Goal: Transaction & Acquisition: Purchase product/service

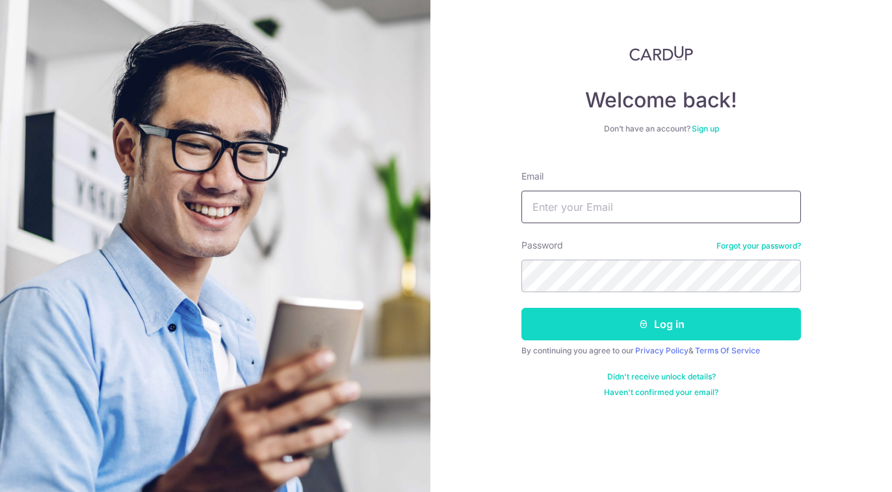
type input "[PERSON_NAME][EMAIL_ADDRESS][DOMAIN_NAME]"
click at [631, 321] on button "Log in" at bounding box center [662, 324] width 280 height 33
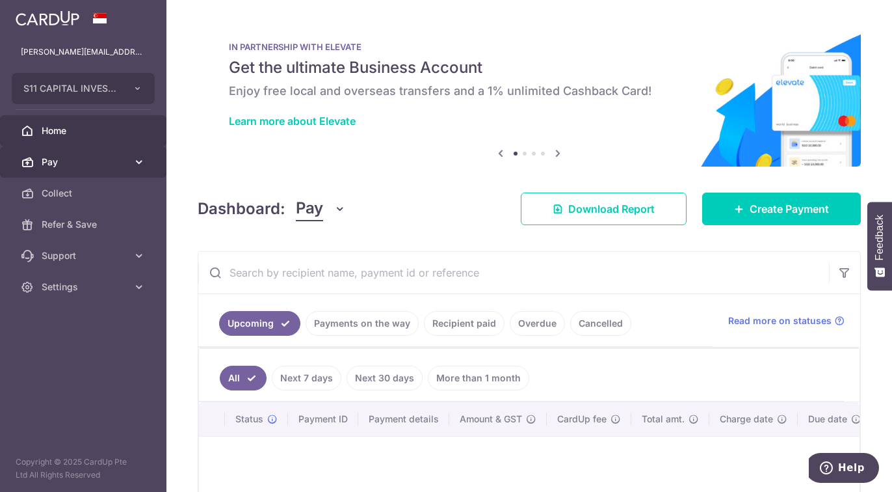
click at [66, 161] on span "Pay" at bounding box center [85, 161] width 86 height 13
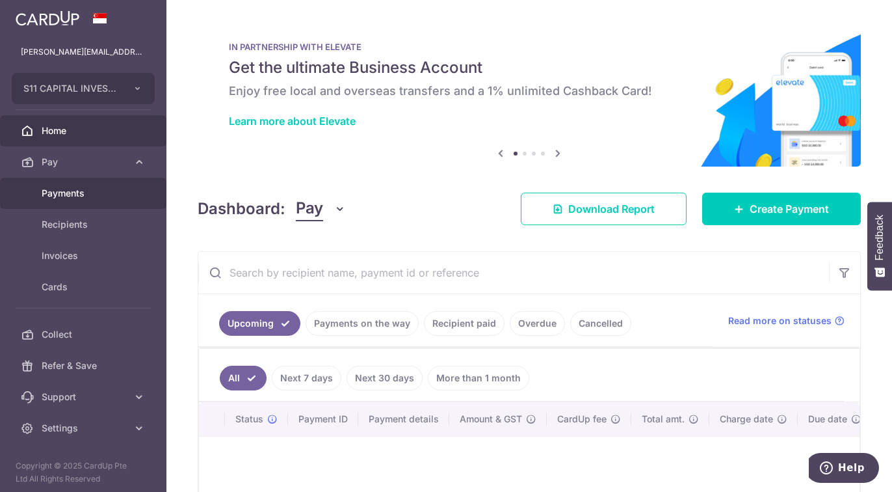
click at [59, 196] on span "Payments" at bounding box center [85, 193] width 86 height 13
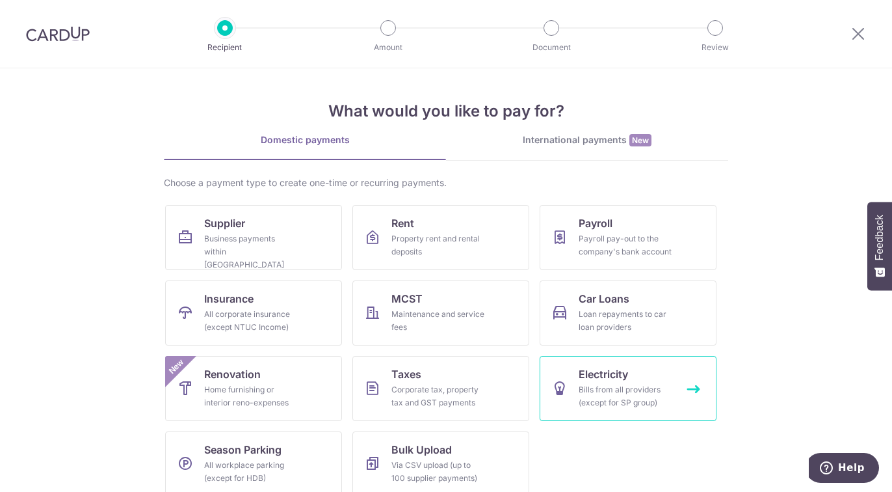
click at [614, 378] on span "Electricity" at bounding box center [603, 374] width 49 height 16
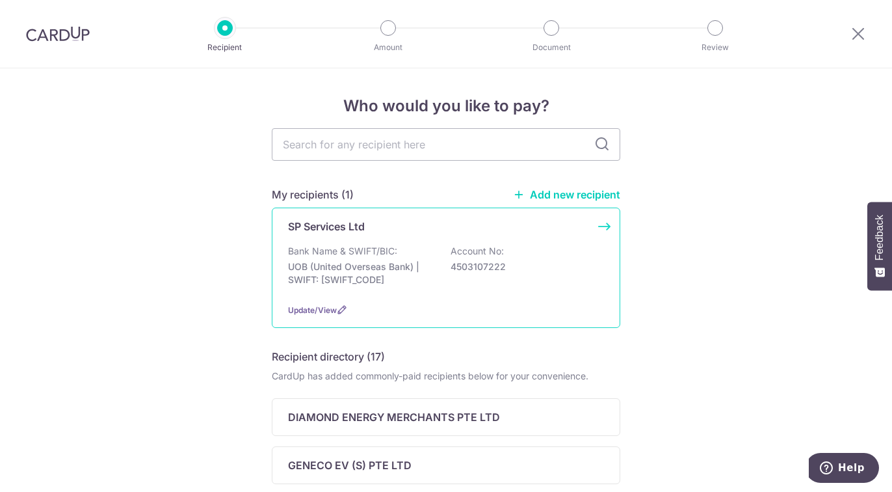
click at [343, 257] on p "Bank Name & SWIFT/BIC:" at bounding box center [342, 251] width 109 height 13
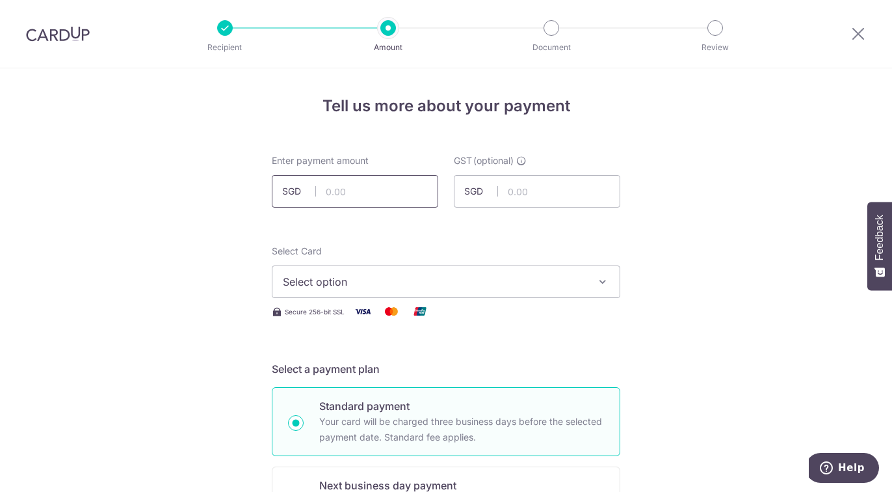
drag, startPoint x: 0, startPoint y: 0, endPoint x: 338, endPoint y: 185, distance: 385.6
click at [338, 185] on input "text" at bounding box center [355, 191] width 166 height 33
type input "40,000.00"
click at [440, 282] on span "Select option" at bounding box center [434, 282] width 303 height 16
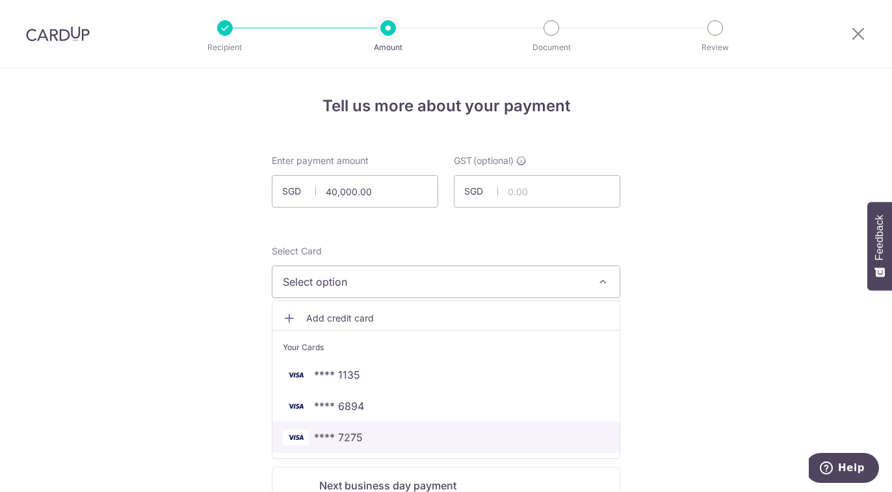
click at [367, 434] on span "**** 7275" at bounding box center [446, 437] width 326 height 16
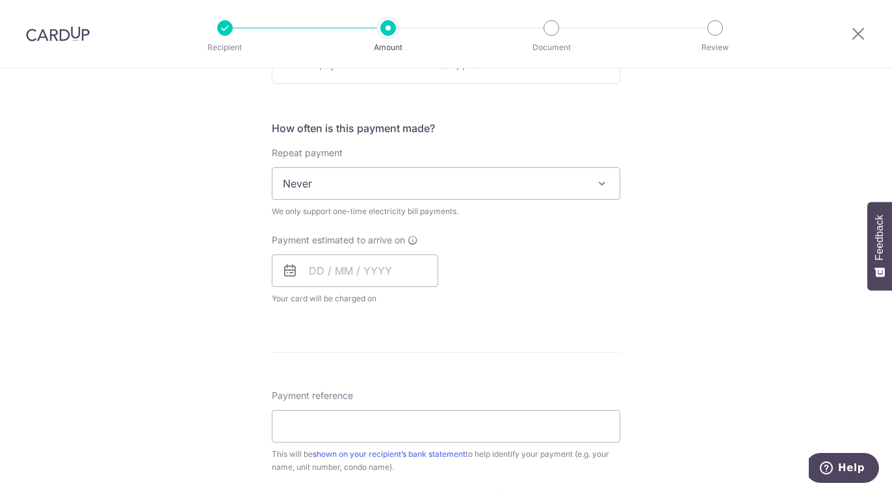
scroll to position [455, 0]
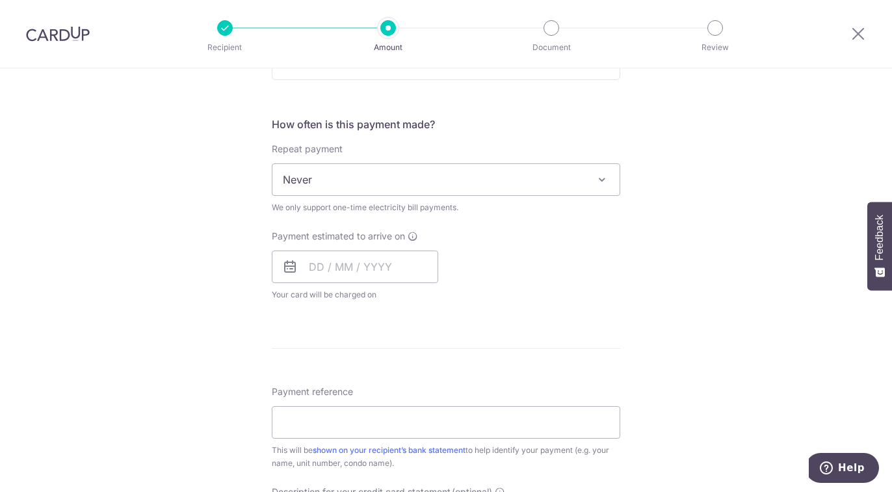
click at [339, 245] on div "Payment estimated to arrive on Your card will be charged on for the first payme…" at bounding box center [355, 266] width 166 height 72
click at [332, 264] on input "text" at bounding box center [355, 266] width 166 height 33
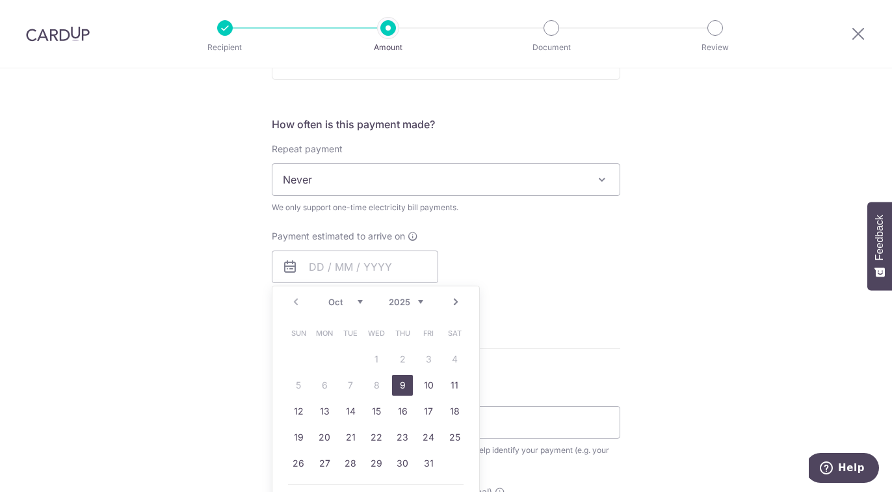
click at [394, 384] on link "9" at bounding box center [402, 385] width 21 height 21
type input "[DATE]"
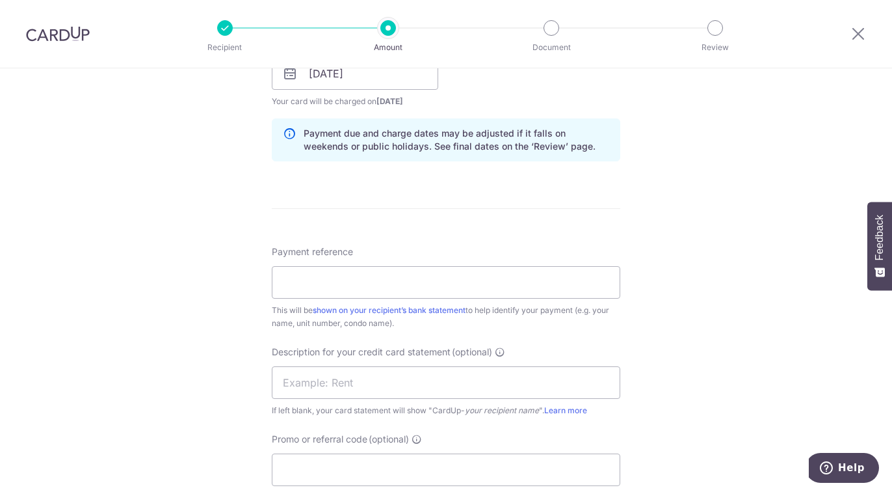
scroll to position [650, 0]
click at [416, 285] on input "Payment reference" at bounding box center [446, 280] width 349 height 33
type input "SP Aug 2025"
click at [342, 374] on input "text" at bounding box center [446, 380] width 349 height 33
type input "SP Aug 2025"
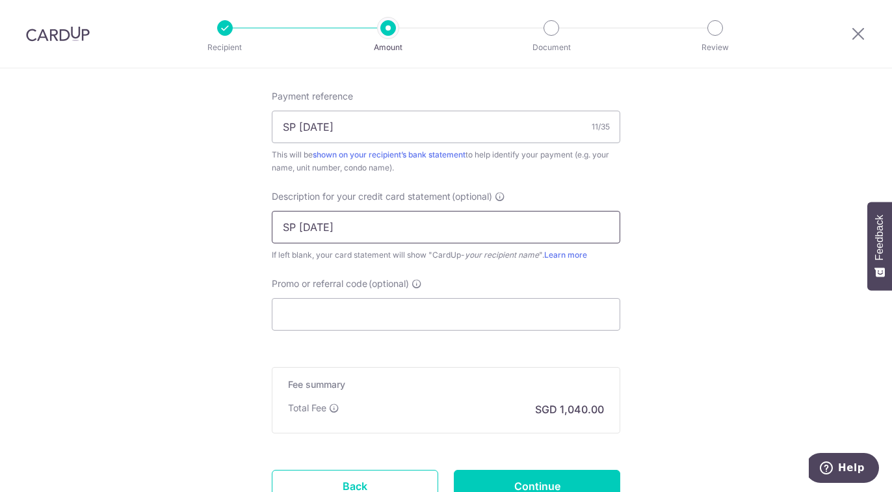
scroll to position [845, 0]
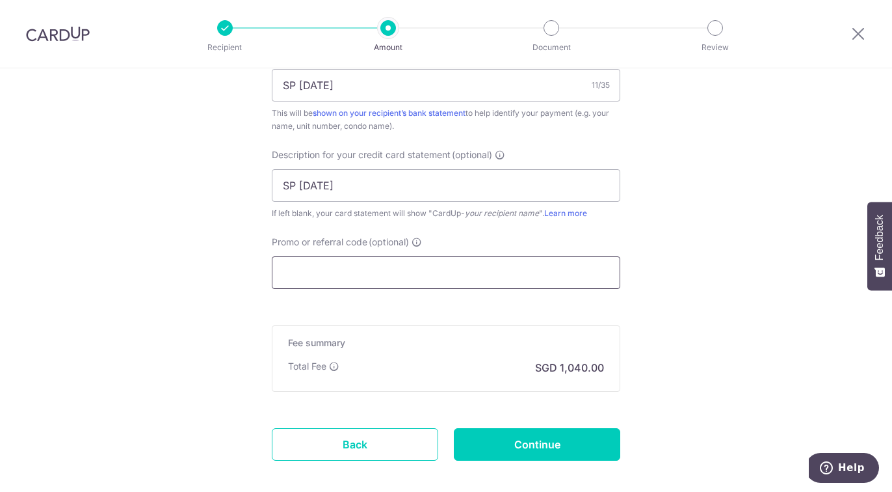
click at [351, 276] on input "Promo or referral code (optional)" at bounding box center [446, 272] width 349 height 33
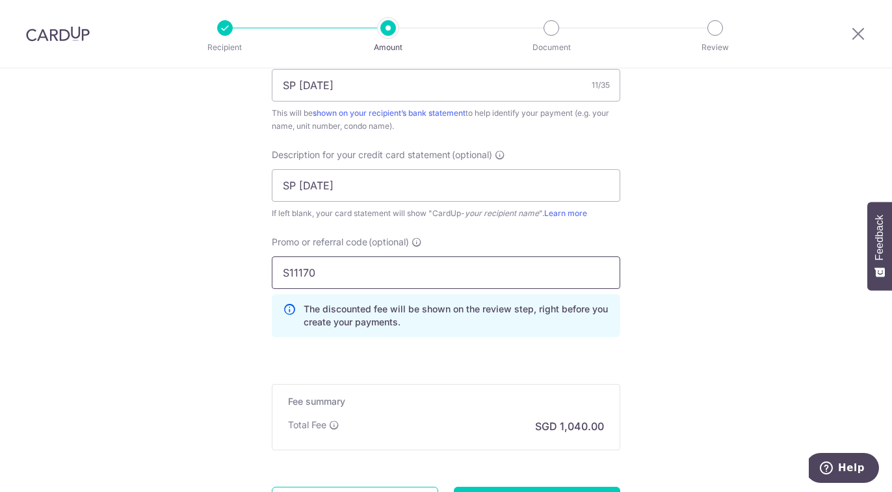
type input "S11170"
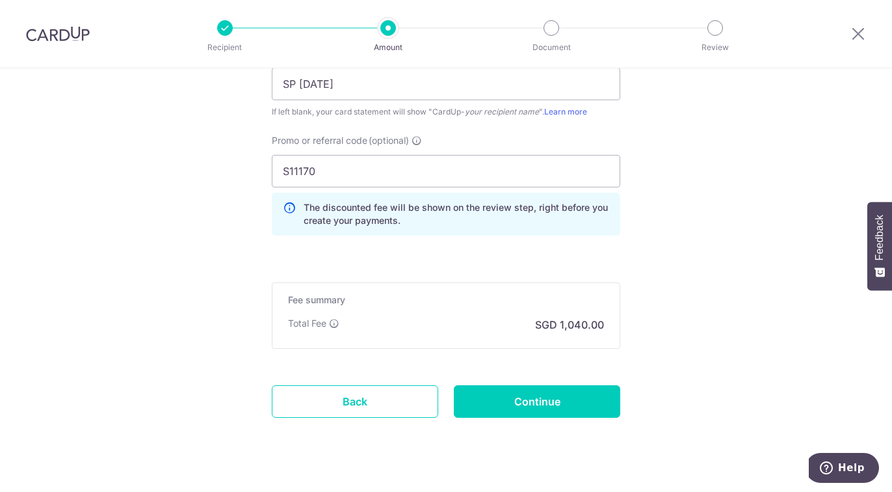
scroll to position [966, 0]
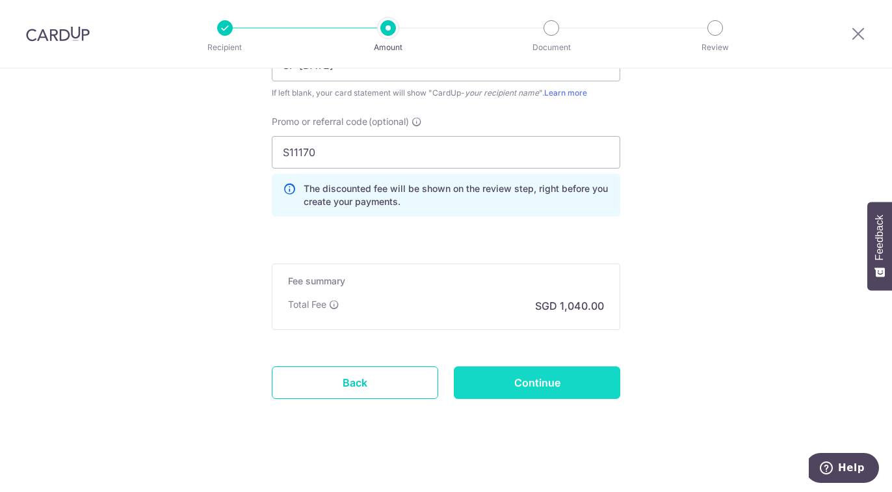
click at [515, 391] on input "Continue" at bounding box center [537, 382] width 166 height 33
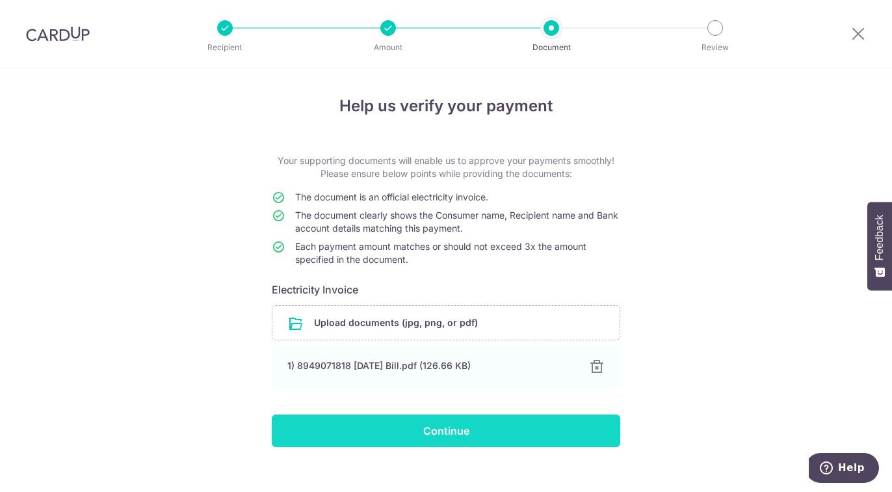
click at [479, 430] on input "Continue" at bounding box center [446, 430] width 349 height 33
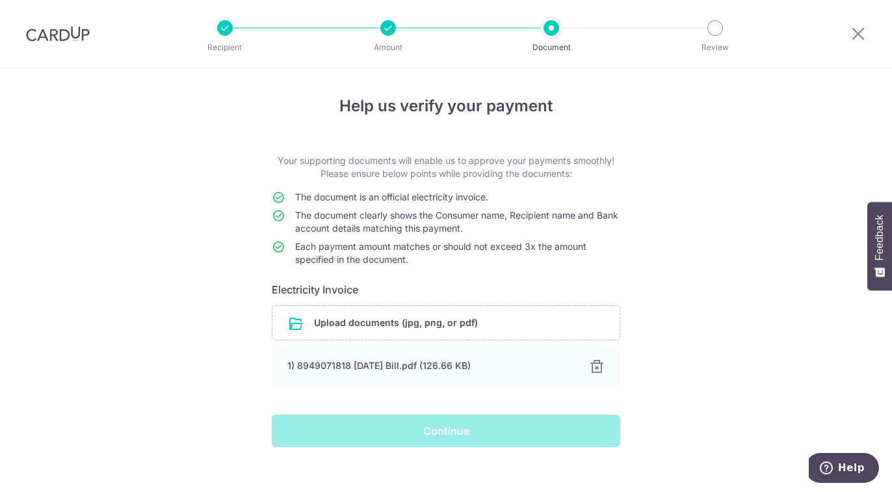
click at [434, 431] on div "Continue" at bounding box center [446, 430] width 364 height 33
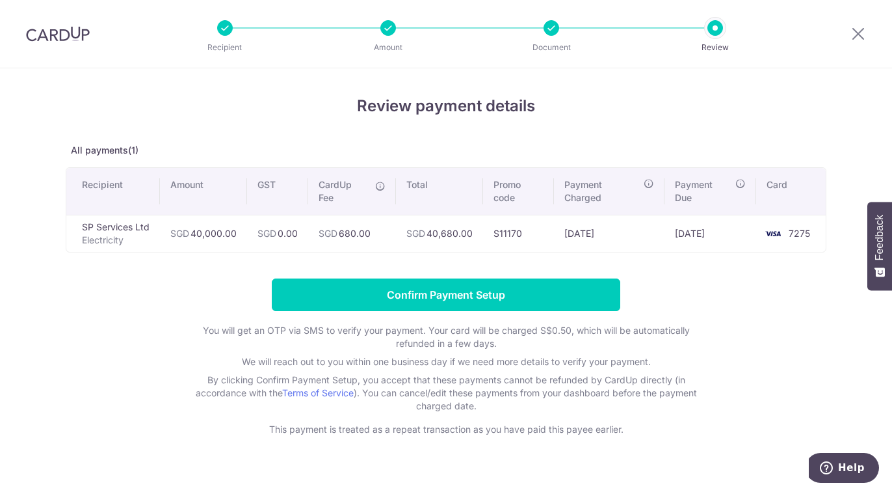
scroll to position [19, 0]
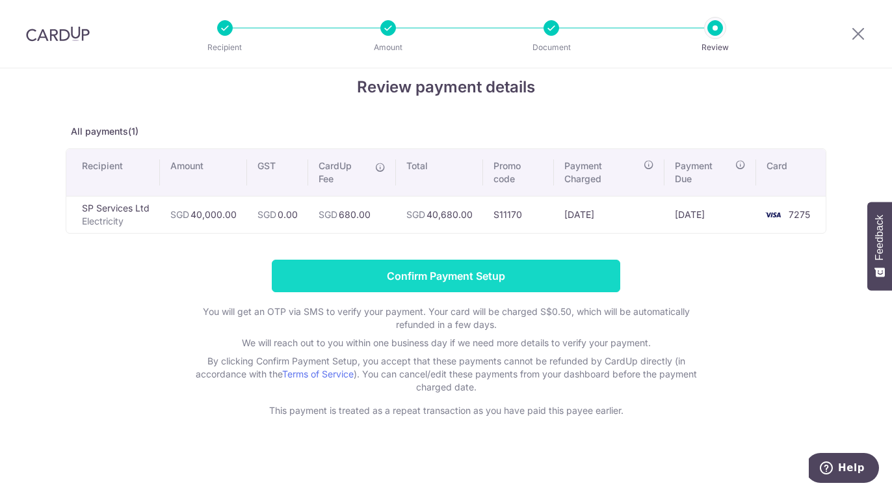
click at [482, 276] on input "Confirm Payment Setup" at bounding box center [446, 275] width 349 height 33
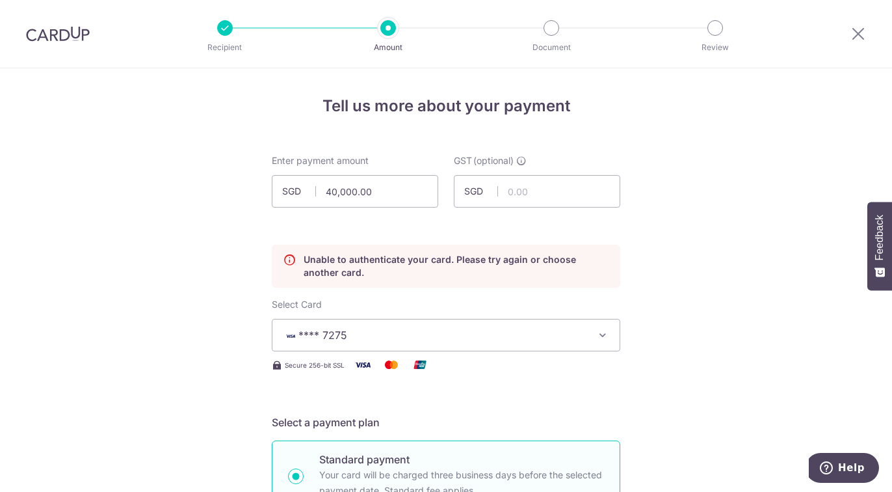
click at [423, 341] on span "**** 7275" at bounding box center [434, 335] width 303 height 16
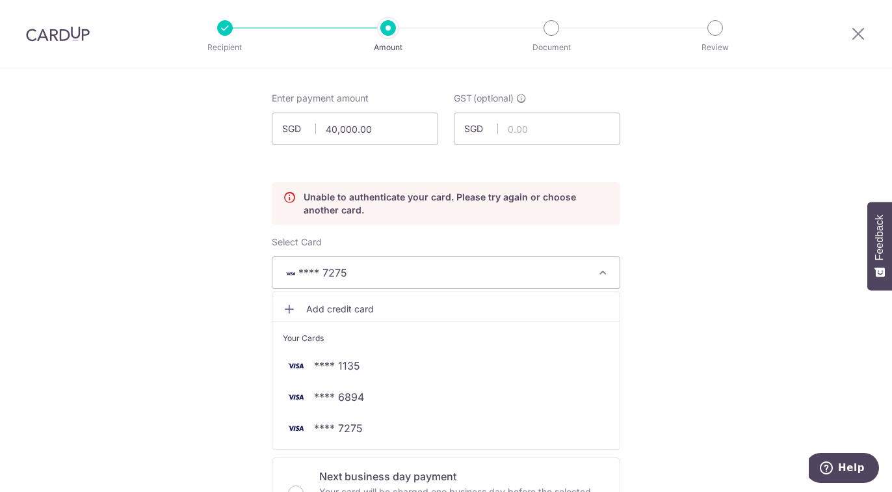
scroll to position [65, 0]
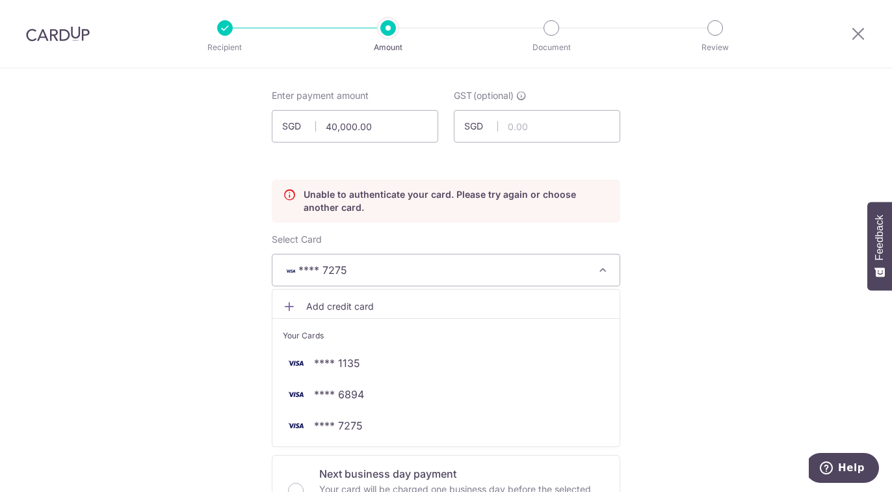
click at [63, 37] on img at bounding box center [58, 34] width 64 height 16
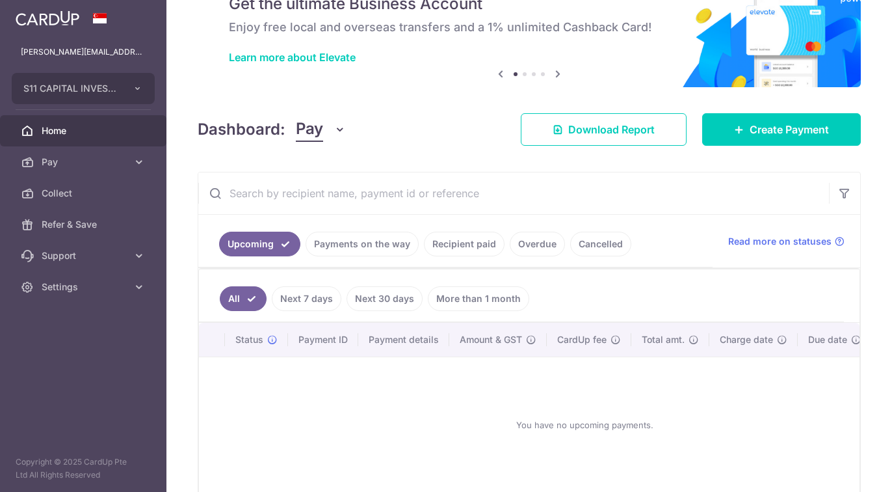
scroll to position [65, 0]
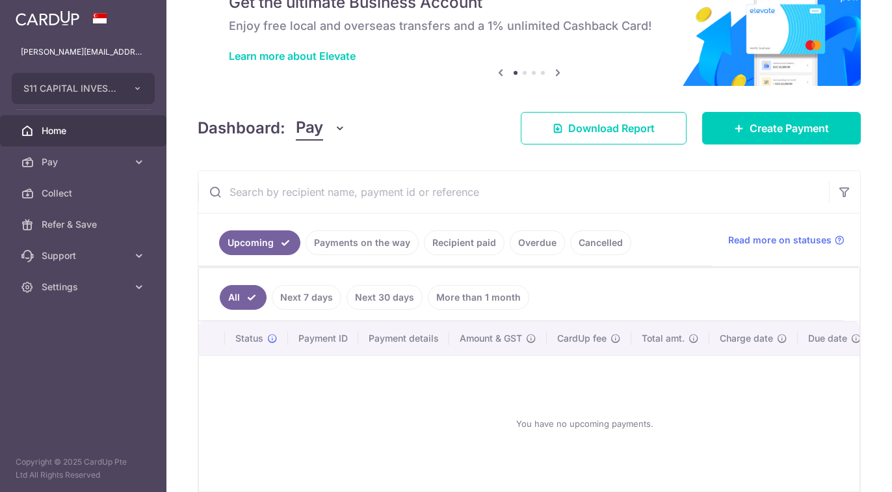
click at [468, 243] on link "Recipient paid" at bounding box center [464, 242] width 81 height 25
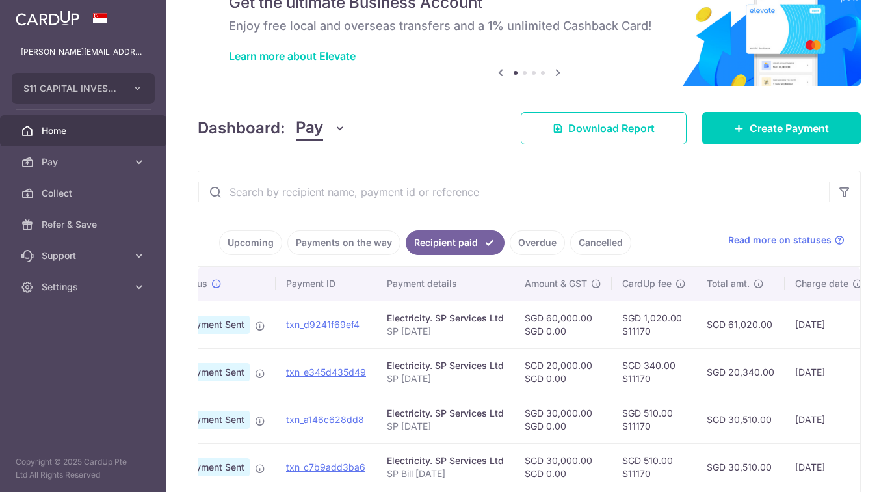
scroll to position [0, 0]
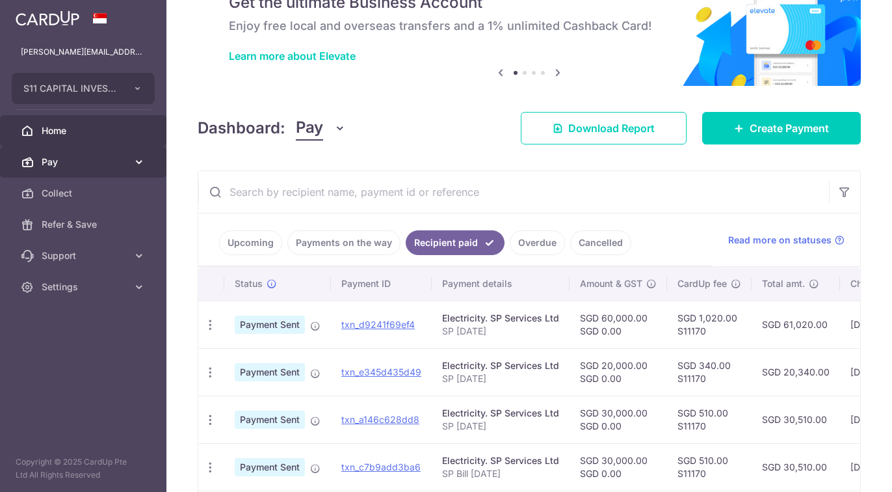
click at [62, 167] on span "Pay" at bounding box center [85, 161] width 86 height 13
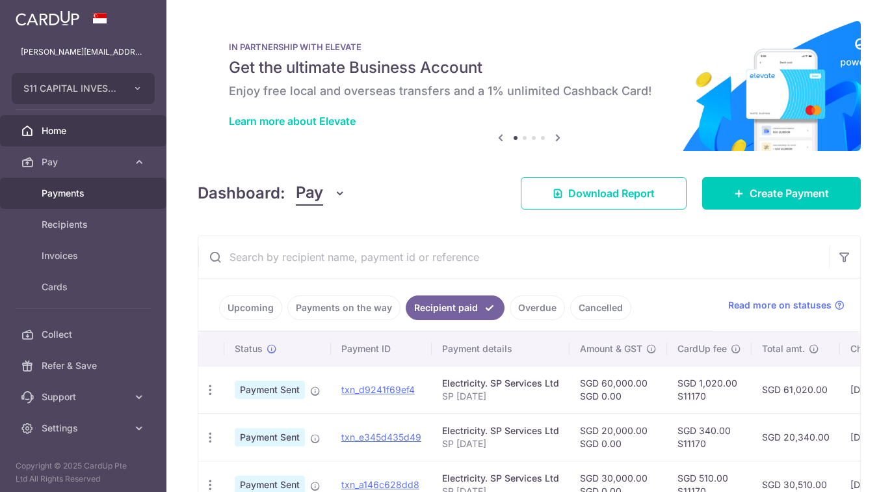
click at [76, 191] on span "Payments" at bounding box center [85, 193] width 86 height 13
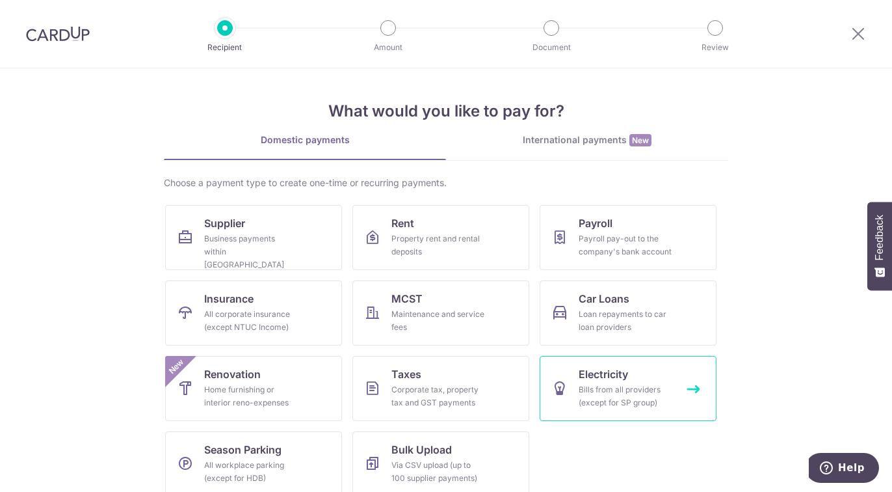
click at [594, 402] on div "Bills from all providers (except for SP group)" at bounding box center [626, 396] width 94 height 26
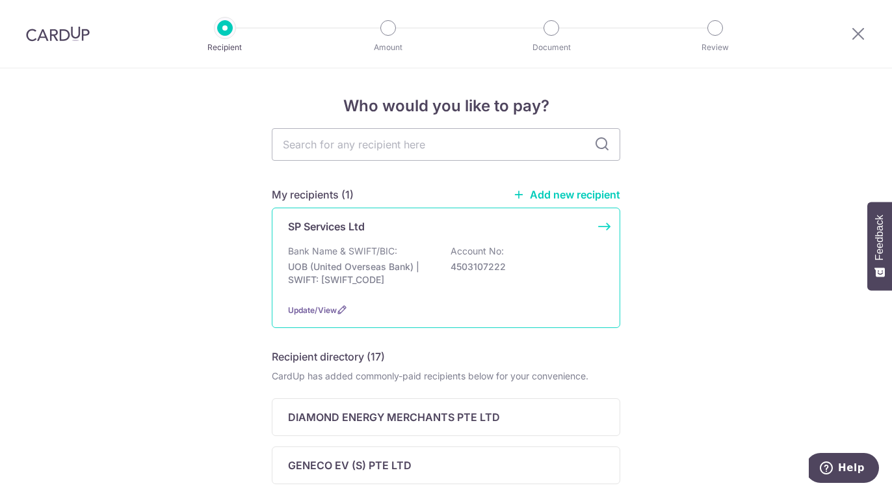
click at [369, 224] on div "SP Services Ltd" at bounding box center [438, 227] width 300 height 16
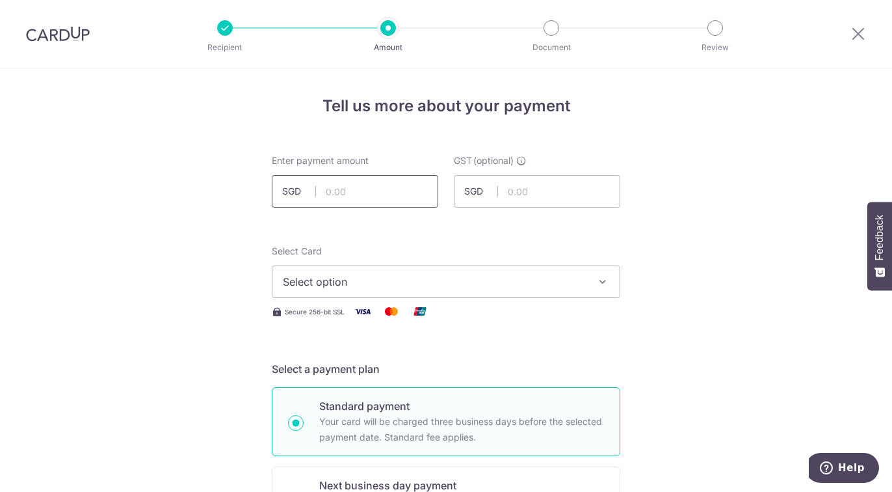
scroll to position [65, 0]
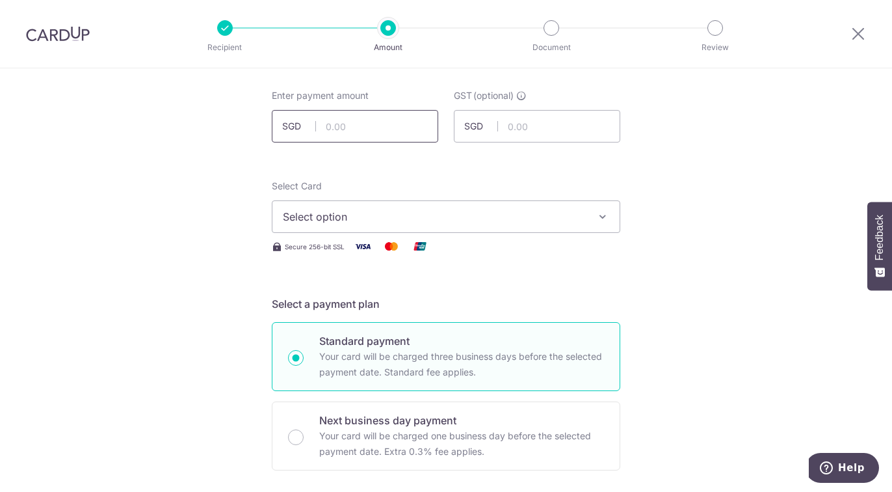
click at [352, 128] on input "text" at bounding box center [355, 126] width 166 height 33
type input "40,000.00"
click at [375, 213] on span "Select option" at bounding box center [434, 217] width 303 height 16
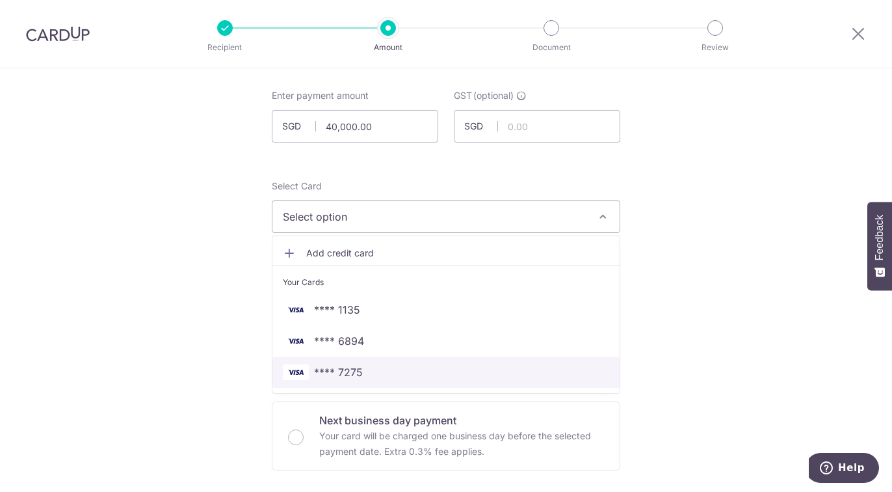
click at [361, 364] on span "**** 7275" at bounding box center [446, 372] width 326 height 16
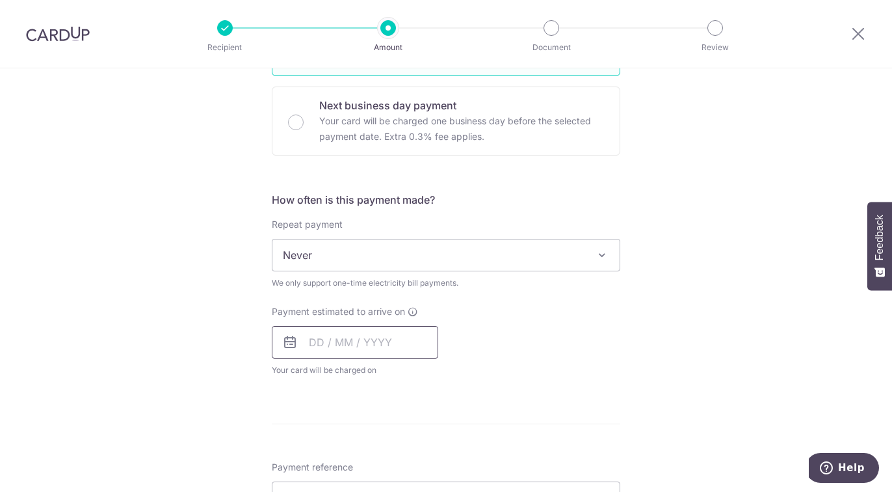
scroll to position [390, 0]
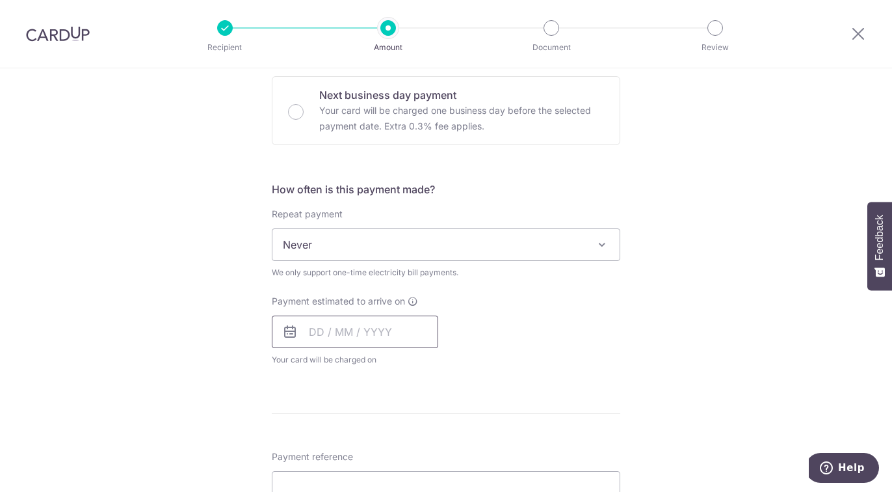
click at [352, 329] on input "text" at bounding box center [355, 331] width 166 height 33
click at [403, 444] on link "9" at bounding box center [402, 450] width 21 height 21
type input "[DATE]"
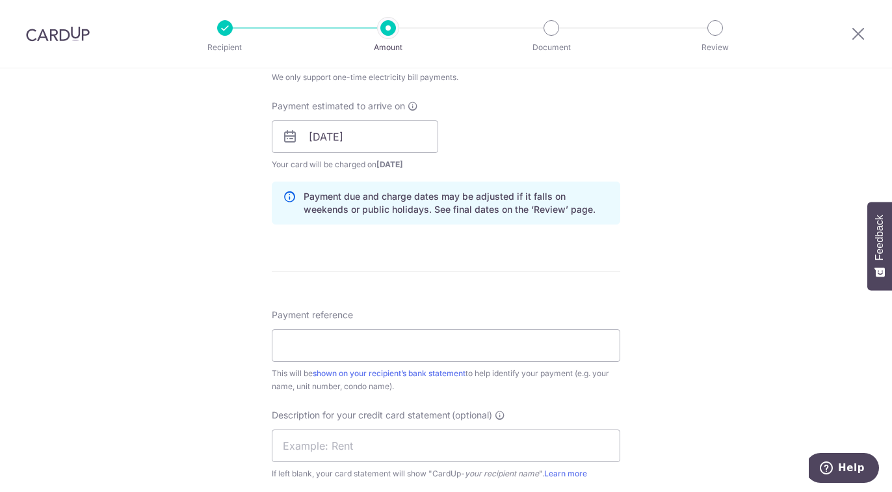
scroll to position [715, 0]
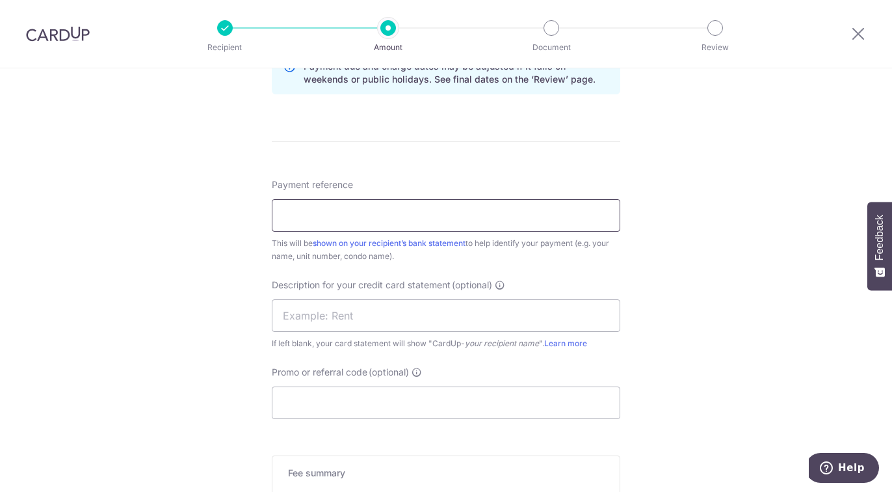
click at [345, 215] on input "Payment reference" at bounding box center [446, 215] width 349 height 33
type input "SP [DATE]"
click at [328, 321] on input "text" at bounding box center [446, 315] width 349 height 33
type input "SP [DATE]"
click at [354, 399] on input "Promo or referral code (optional)" at bounding box center [446, 402] width 349 height 33
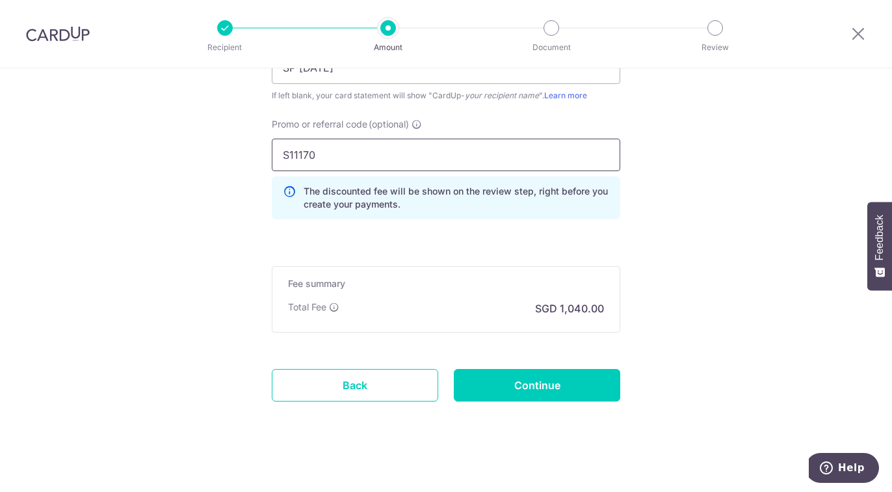
scroll to position [966, 0]
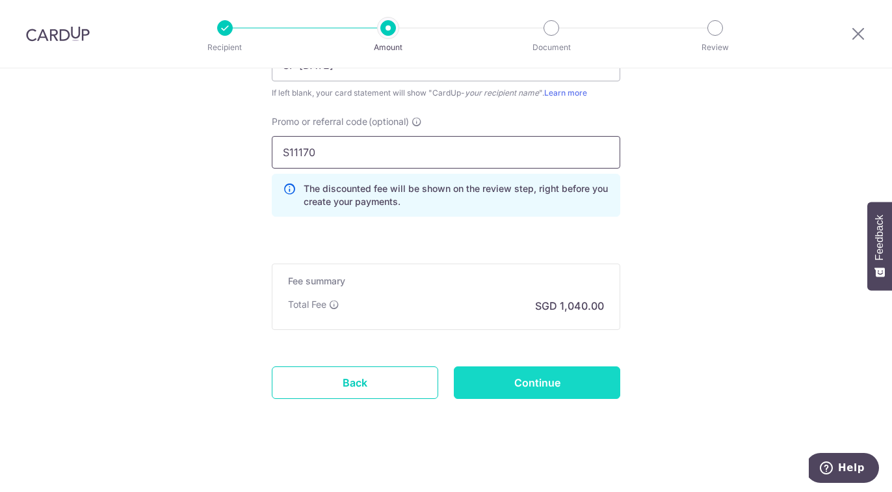
type input "S11170"
click at [490, 386] on input "Continue" at bounding box center [537, 382] width 166 height 33
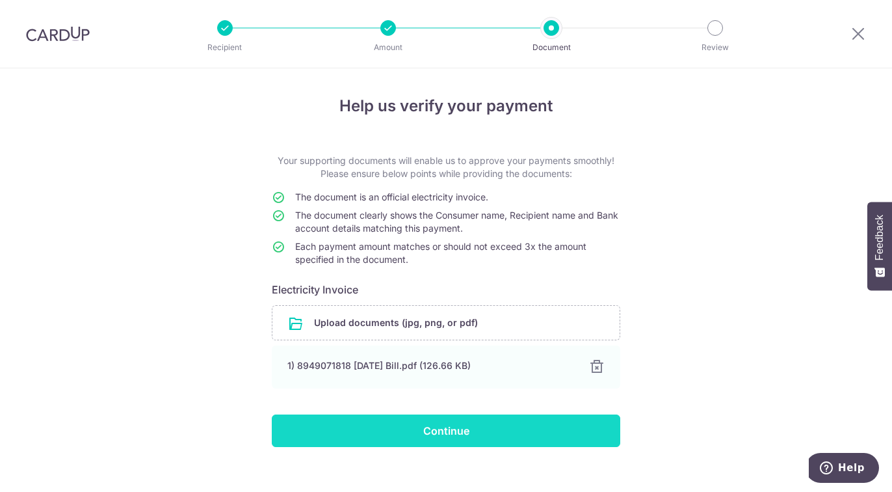
click at [480, 430] on input "Continue" at bounding box center [446, 430] width 349 height 33
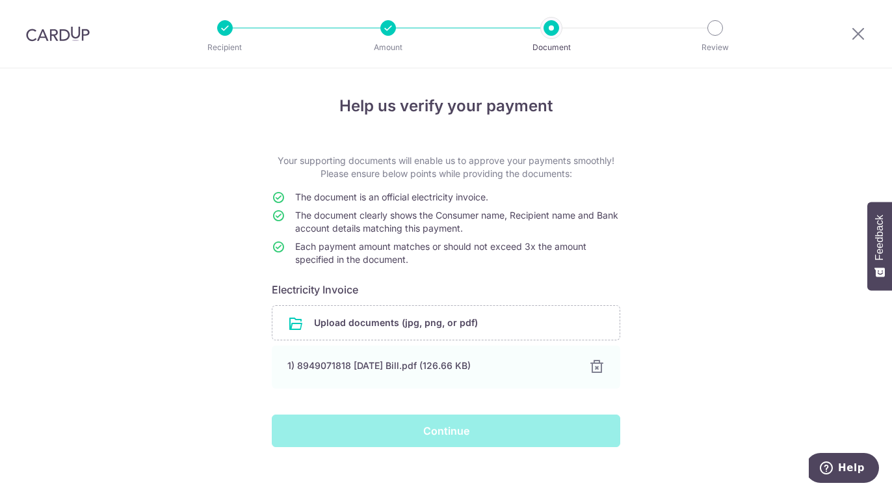
click at [440, 431] on div "Continue" at bounding box center [446, 430] width 364 height 33
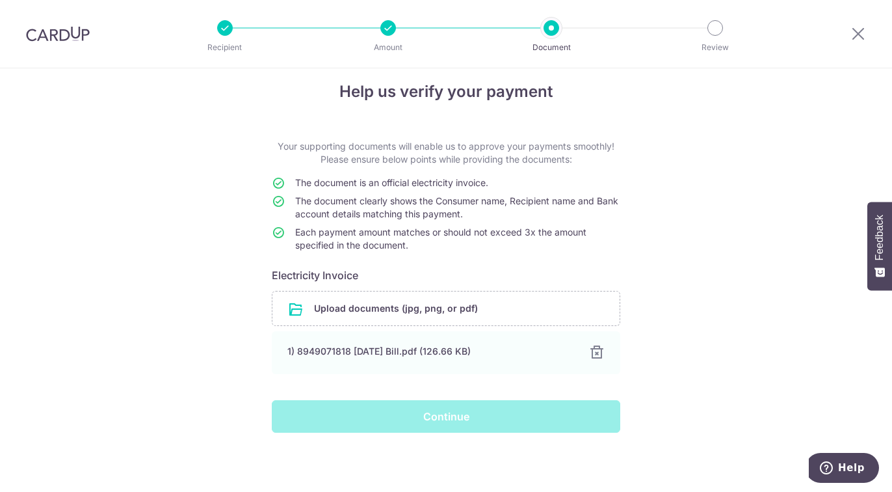
scroll to position [15, 0]
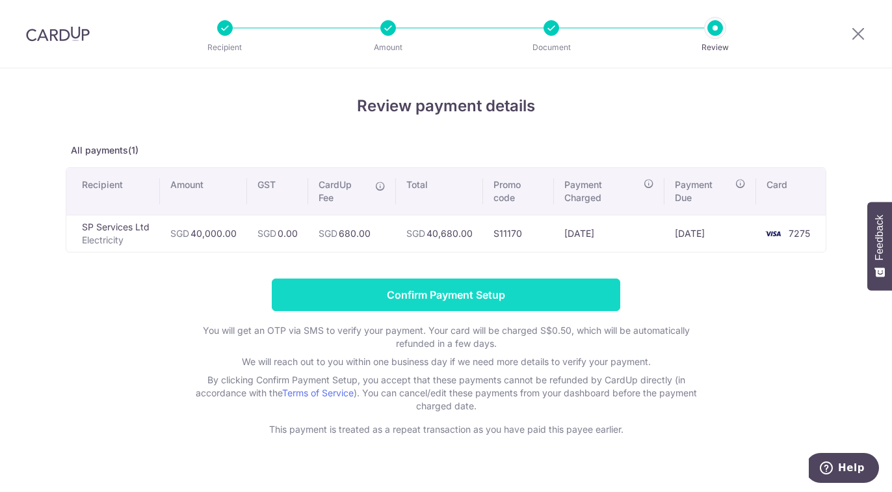
click at [475, 289] on input "Confirm Payment Setup" at bounding box center [446, 294] width 349 height 33
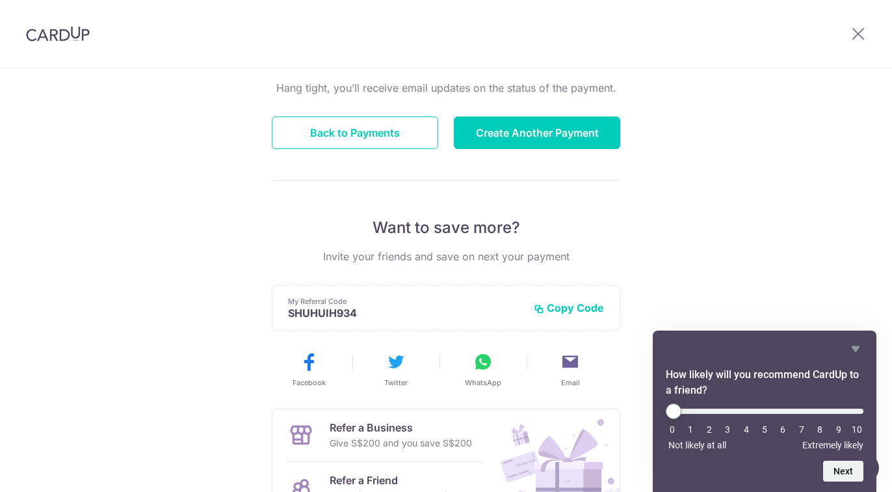
scroll to position [130, 0]
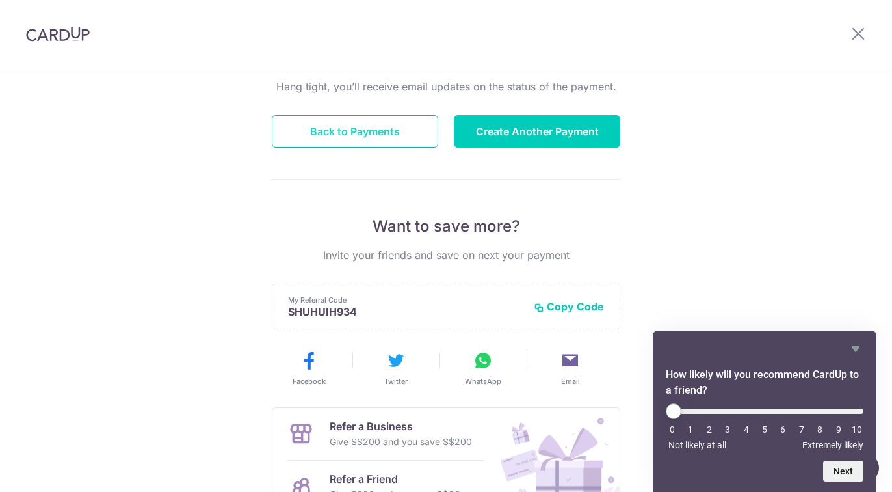
click at [366, 142] on button "Back to Payments" at bounding box center [355, 131] width 166 height 33
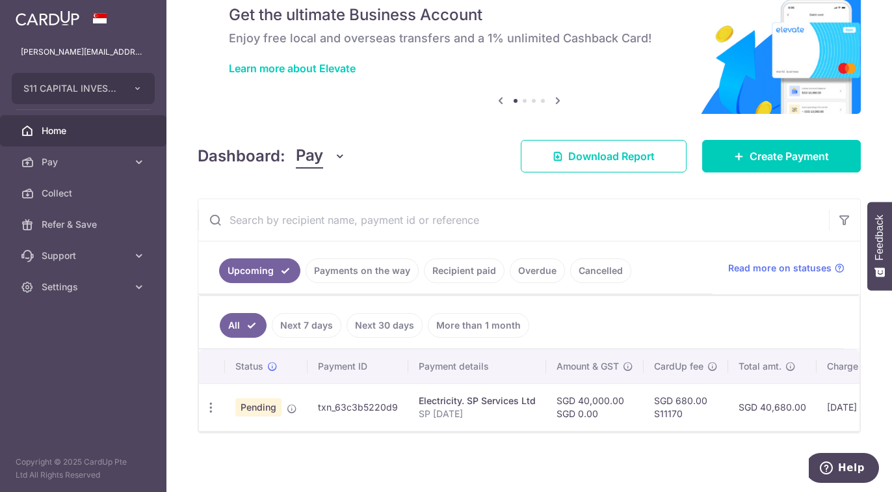
scroll to position [57, 0]
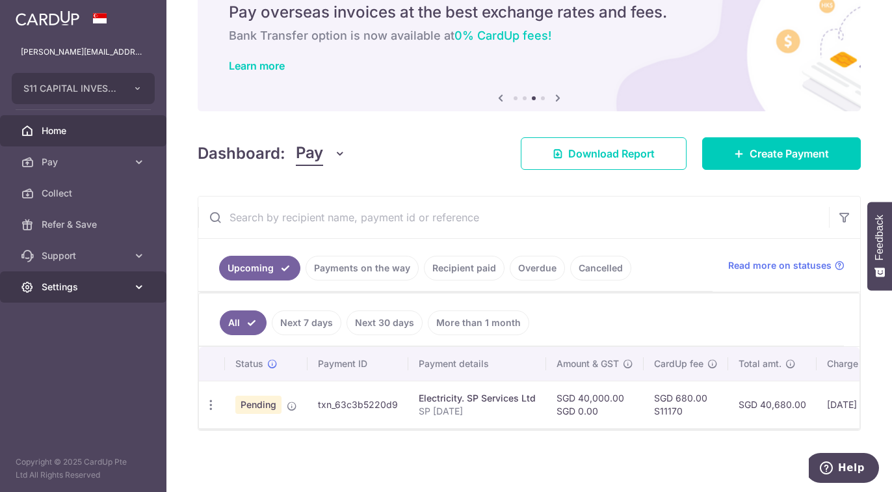
click at [78, 289] on span "Settings" at bounding box center [85, 286] width 86 height 13
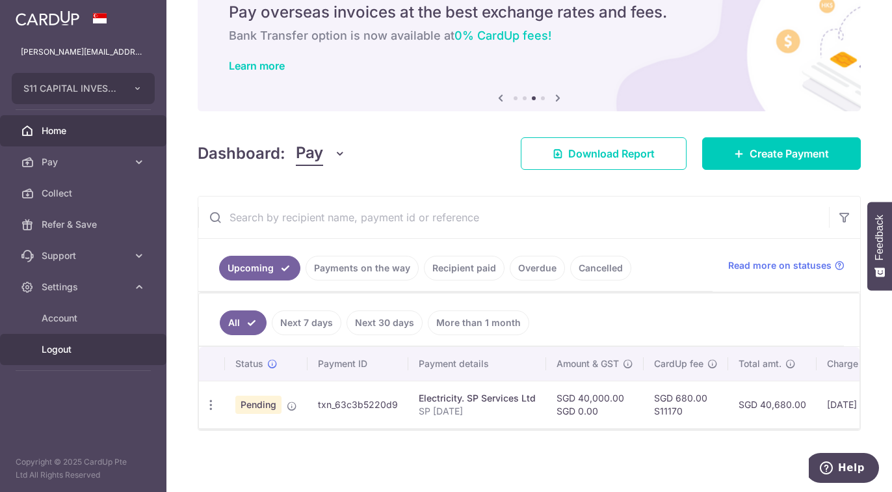
click at [65, 343] on span "Logout" at bounding box center [85, 349] width 86 height 13
